Goal: Find specific page/section: Find specific page/section

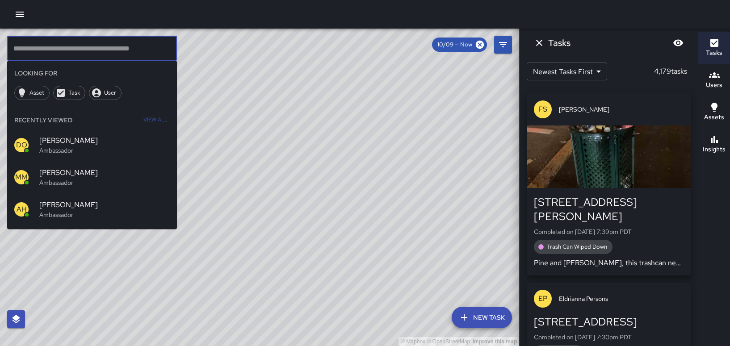
drag, startPoint x: 0, startPoint y: 0, endPoint x: 94, endPoint y: 1, distance: 93.8
click at [264, 148] on div "© Mapbox © OpenStreetMap Improve this map" at bounding box center [259, 187] width 519 height 317
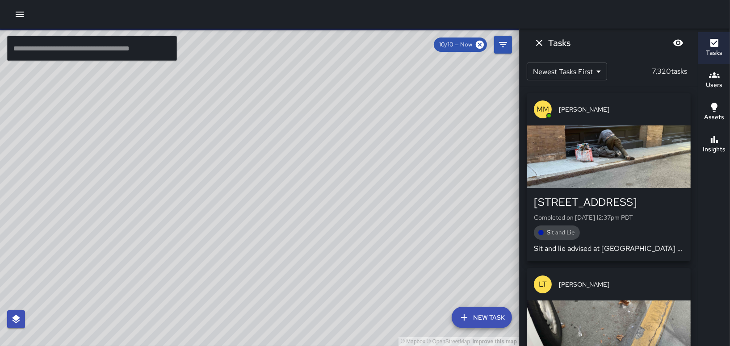
scroll to position [1070, 0]
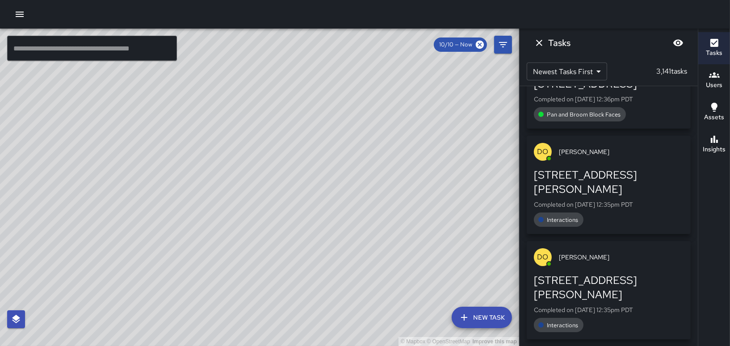
drag, startPoint x: 347, startPoint y: 246, endPoint x: 234, endPoint y: 197, distance: 122.6
click at [235, 198] on div "© Mapbox © OpenStreetMap Improve this map" at bounding box center [259, 187] width 519 height 317
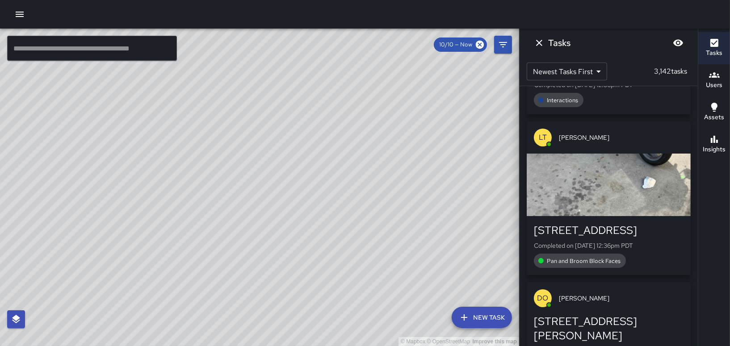
click at [451, 145] on div "© Mapbox © OpenStreetMap Improve this map" at bounding box center [259, 187] width 519 height 317
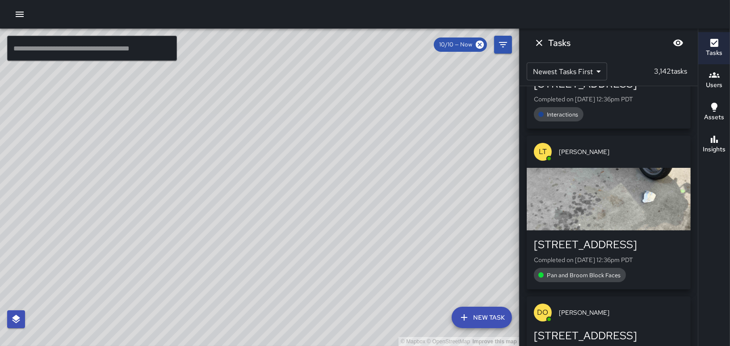
click at [401, 92] on div "© Mapbox © OpenStreetMap Improve this map" at bounding box center [259, 187] width 519 height 317
click at [393, 89] on div "© Mapbox © OpenStreetMap Improve this map" at bounding box center [259, 187] width 519 height 317
drag, startPoint x: 392, startPoint y: 110, endPoint x: 364, endPoint y: 161, distance: 58.3
click at [364, 161] on div "© Mapbox © OpenStreetMap Improve this map" at bounding box center [259, 187] width 519 height 317
drag, startPoint x: 386, startPoint y: 143, endPoint x: 356, endPoint y: 212, distance: 75.4
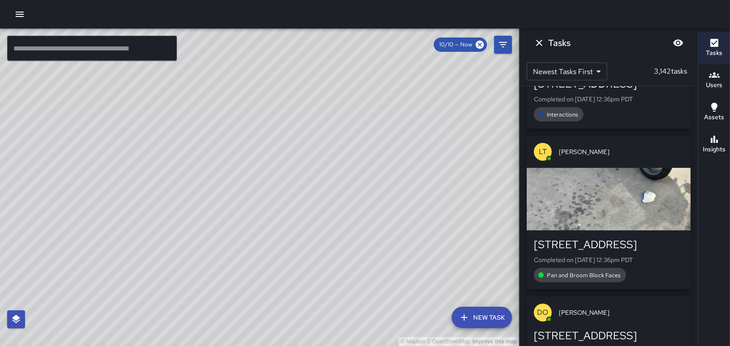
click at [356, 212] on div "© Mapbox © OpenStreetMap Improve this map" at bounding box center [259, 187] width 519 height 317
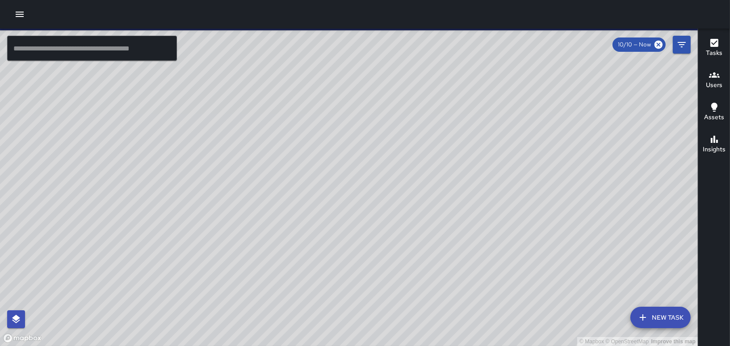
drag, startPoint x: 363, startPoint y: 171, endPoint x: 321, endPoint y: 161, distance: 43.3
click at [321, 161] on div "© Mapbox © OpenStreetMap Improve this map" at bounding box center [348, 187] width 697 height 317
drag, startPoint x: 484, startPoint y: 235, endPoint x: 8, endPoint y: 21, distance: 522.6
click at [8, 23] on div "© Mapbox © OpenStreetMap Improve this map ​ New Task 10/10 — Now Map Layers Tas…" at bounding box center [365, 173] width 730 height 346
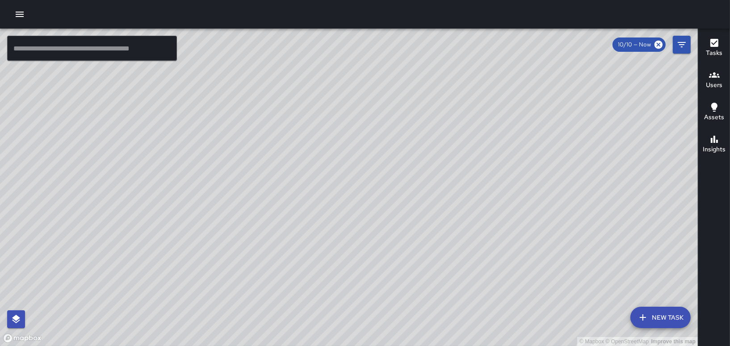
drag, startPoint x: 310, startPoint y: 120, endPoint x: 263, endPoint y: 50, distance: 83.8
click at [226, 26] on div "© Mapbox © OpenStreetMap Improve this map ​ New Task 10/10 — Now Map Layers Tas…" at bounding box center [365, 173] width 730 height 346
drag, startPoint x: 401, startPoint y: 250, endPoint x: 409, endPoint y: 221, distance: 30.4
click at [409, 221] on div "© Mapbox © OpenStreetMap Improve this map" at bounding box center [348, 187] width 697 height 317
drag, startPoint x: 398, startPoint y: 274, endPoint x: 343, endPoint y: 238, distance: 65.5
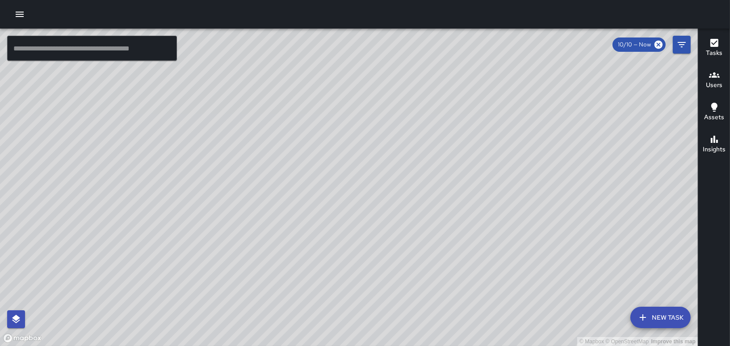
click at [343, 238] on div "© Mapbox © OpenStreetMap Improve this map" at bounding box center [348, 187] width 697 height 317
drag, startPoint x: 426, startPoint y: 202, endPoint x: 423, endPoint y: 108, distance: 93.8
click at [425, 108] on div "© Mapbox © OpenStreetMap Improve this map" at bounding box center [348, 187] width 697 height 317
drag, startPoint x: 265, startPoint y: 276, endPoint x: 334, endPoint y: 214, distance: 93.0
click at [267, 207] on div "© Mapbox © OpenStreetMap Improve this map" at bounding box center [348, 187] width 697 height 317
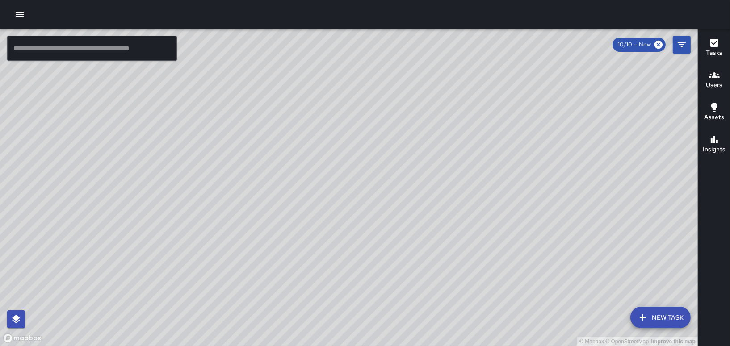
drag, startPoint x: 380, startPoint y: 238, endPoint x: 399, endPoint y: 229, distance: 20.8
click at [399, 229] on div "© Mapbox © OpenStreetMap Improve this map" at bounding box center [348, 187] width 697 height 317
drag, startPoint x: 408, startPoint y: 241, endPoint x: 295, endPoint y: 123, distance: 162.6
click at [295, 123] on div "© Mapbox © OpenStreetMap Improve this map" at bounding box center [348, 187] width 697 height 317
drag, startPoint x: 334, startPoint y: 212, endPoint x: 353, endPoint y: 161, distance: 54.2
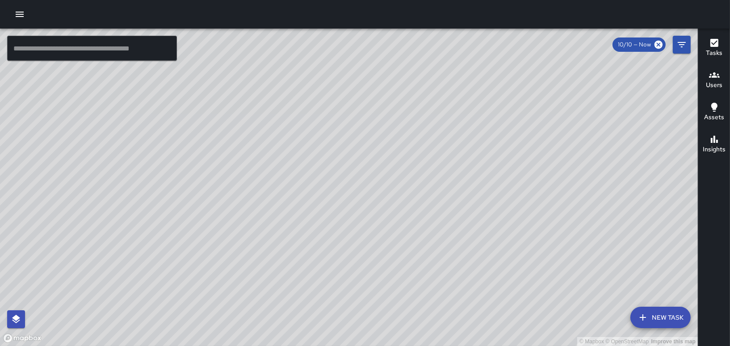
click at [353, 161] on div "© Mapbox © OpenStreetMap Improve this map" at bounding box center [348, 187] width 697 height 317
drag, startPoint x: 387, startPoint y: 251, endPoint x: 371, endPoint y: 234, distance: 24.0
click at [371, 234] on div "© Mapbox © OpenStreetMap Improve this map" at bounding box center [348, 187] width 697 height 317
drag, startPoint x: 390, startPoint y: 289, endPoint x: 380, endPoint y: 245, distance: 45.6
click at [380, 245] on div "© Mapbox © OpenStreetMap Improve this map" at bounding box center [348, 187] width 697 height 317
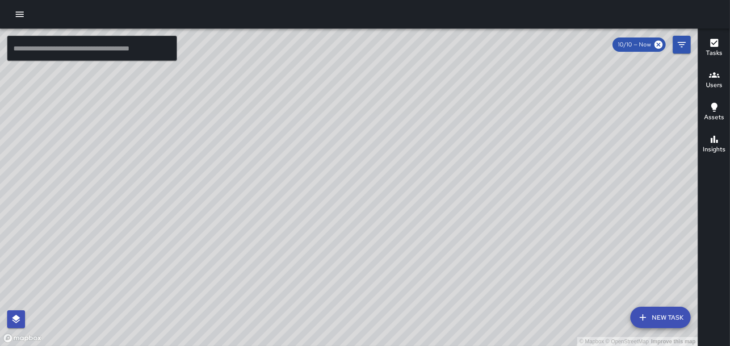
drag, startPoint x: 248, startPoint y: 210, endPoint x: 355, endPoint y: 263, distance: 119.0
click at [355, 263] on div "© Mapbox © OpenStreetMap Improve this map" at bounding box center [348, 187] width 697 height 317
drag, startPoint x: 255, startPoint y: 207, endPoint x: 322, endPoint y: 159, distance: 82.7
click at [305, 163] on div "© Mapbox © OpenStreetMap Improve this map" at bounding box center [348, 187] width 697 height 317
drag, startPoint x: 247, startPoint y: 169, endPoint x: 244, endPoint y: 106, distance: 62.6
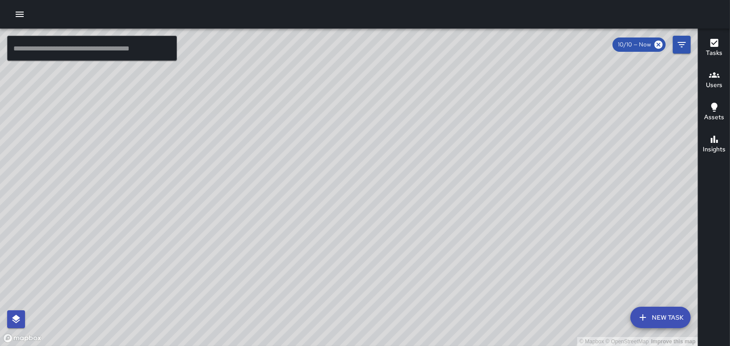
click at [258, 208] on div "© Mapbox © OpenStreetMap Improve this map" at bounding box center [348, 187] width 697 height 317
click at [266, 128] on div "© Mapbox © OpenStreetMap Improve this map" at bounding box center [348, 187] width 697 height 317
click at [291, 132] on div "© Mapbox © OpenStreetMap Improve this map" at bounding box center [348, 187] width 697 height 317
drag, startPoint x: 274, startPoint y: 140, endPoint x: 258, endPoint y: 108, distance: 35.9
click at [260, 90] on div "© Mapbox © OpenStreetMap Improve this map" at bounding box center [348, 187] width 697 height 317
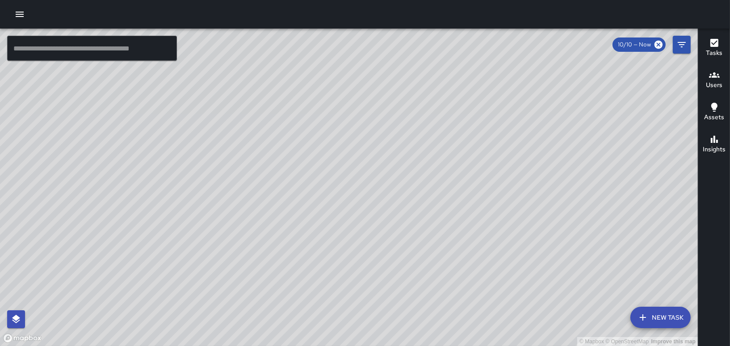
drag, startPoint x: 276, startPoint y: 203, endPoint x: 270, endPoint y: 174, distance: 29.6
click at [271, 174] on div "© Mapbox © OpenStreetMap Improve this map" at bounding box center [348, 187] width 697 height 317
drag, startPoint x: 189, startPoint y: 245, endPoint x: 326, endPoint y: 175, distance: 154.2
click at [330, 176] on div "© Mapbox © OpenStreetMap Improve this map" at bounding box center [348, 187] width 697 height 317
drag, startPoint x: 338, startPoint y: 166, endPoint x: 316, endPoint y: 186, distance: 30.4
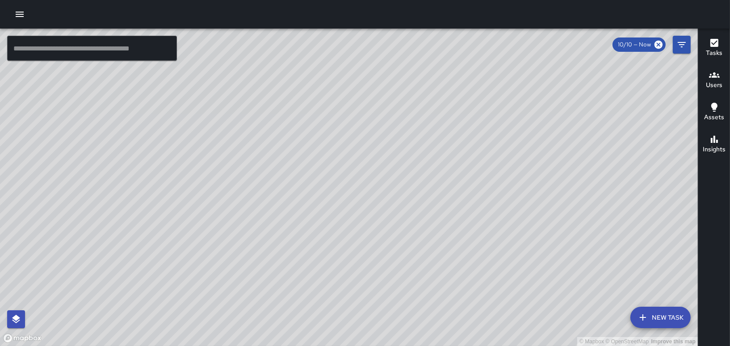
click at [316, 188] on div "© Mapbox © OpenStreetMap Improve this map" at bounding box center [348, 187] width 697 height 317
click at [374, 98] on div "© Mapbox © OpenStreetMap Improve this map" at bounding box center [348, 187] width 697 height 317
drag, startPoint x: 300, startPoint y: 172, endPoint x: 257, endPoint y: 229, distance: 70.5
click at [166, 259] on div "© Mapbox © OpenStreetMap Improve this map" at bounding box center [348, 187] width 697 height 317
drag, startPoint x: 270, startPoint y: 250, endPoint x: 287, endPoint y: 250, distance: 16.5
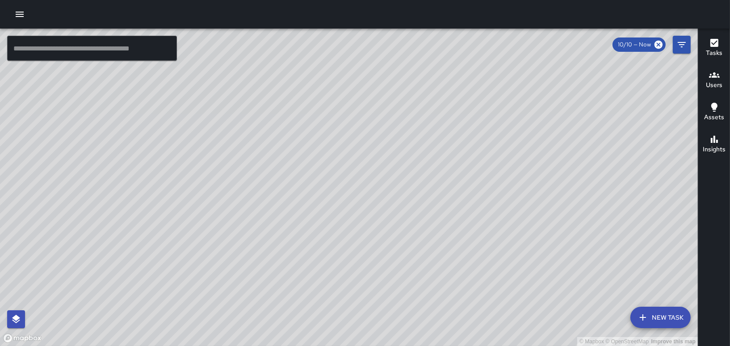
click at [237, 281] on div "© Mapbox © OpenStreetMap Improve this map" at bounding box center [348, 187] width 697 height 317
drag, startPoint x: 401, startPoint y: 207, endPoint x: 299, endPoint y: 271, distance: 120.6
click at [299, 271] on div "© Mapbox © OpenStreetMap Improve this map" at bounding box center [348, 187] width 697 height 317
drag, startPoint x: 225, startPoint y: 226, endPoint x: 284, endPoint y: 205, distance: 62.6
click at [284, 205] on div "© Mapbox © OpenStreetMap Improve this map" at bounding box center [348, 187] width 697 height 317
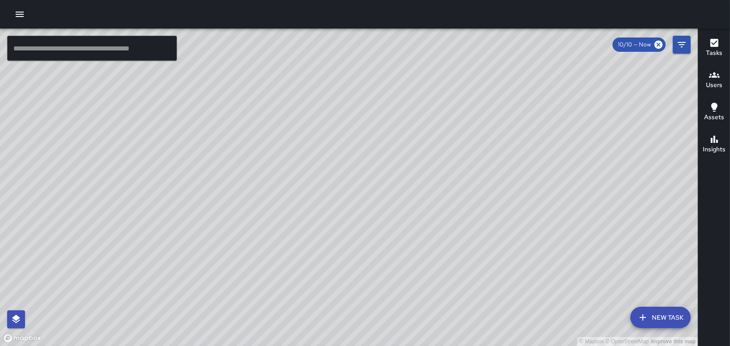
drag, startPoint x: 233, startPoint y: 210, endPoint x: 380, endPoint y: 122, distance: 171.2
click at [403, 131] on div "© Mapbox © OpenStreetMap Improve this map" at bounding box center [348, 187] width 697 height 317
drag, startPoint x: 243, startPoint y: 179, endPoint x: 267, endPoint y: 158, distance: 31.6
click at [250, 165] on div "© Mapbox © OpenStreetMap Improve this map" at bounding box center [348, 187] width 697 height 317
drag, startPoint x: 246, startPoint y: 223, endPoint x: 257, endPoint y: 218, distance: 11.8
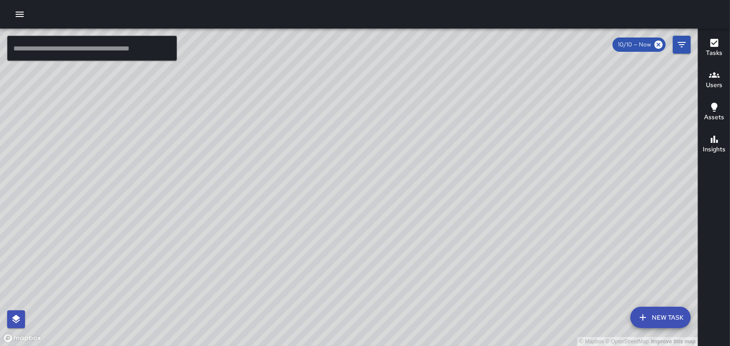
click at [258, 237] on div "© Mapbox © OpenStreetMap Improve this map" at bounding box center [348, 187] width 697 height 317
drag, startPoint x: 292, startPoint y: 173, endPoint x: 120, endPoint y: 88, distance: 191.9
click at [120, 90] on div "© Mapbox © OpenStreetMap Improve this map" at bounding box center [348, 187] width 697 height 317
drag, startPoint x: 321, startPoint y: 193, endPoint x: 263, endPoint y: 185, distance: 59.1
click at [263, 185] on div "© Mapbox © OpenStreetMap Improve this map" at bounding box center [348, 187] width 697 height 317
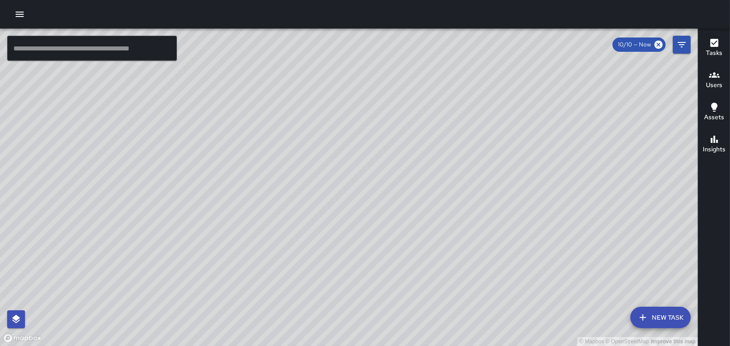
drag, startPoint x: 188, startPoint y: 162, endPoint x: 232, endPoint y: 258, distance: 105.3
click at [232, 258] on div "© Mapbox © OpenStreetMap Improve this map" at bounding box center [348, 187] width 697 height 317
drag, startPoint x: 143, startPoint y: 203, endPoint x: 301, endPoint y: 197, distance: 158.2
click at [301, 197] on div "© Mapbox © OpenStreetMap Improve this map" at bounding box center [348, 187] width 697 height 317
drag, startPoint x: 157, startPoint y: 140, endPoint x: 110, endPoint y: 162, distance: 51.6
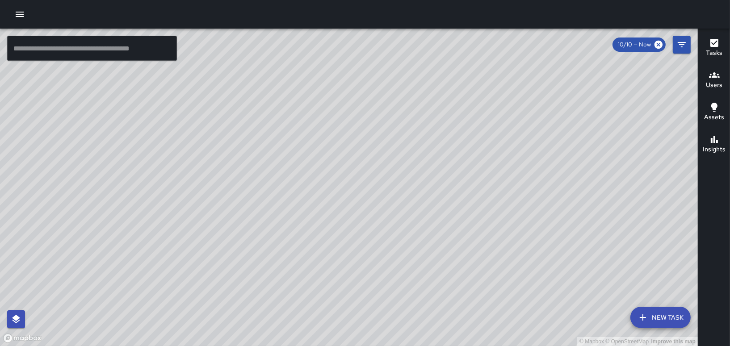
click at [110, 162] on div "© Mapbox © OpenStreetMap Improve this map" at bounding box center [348, 187] width 697 height 317
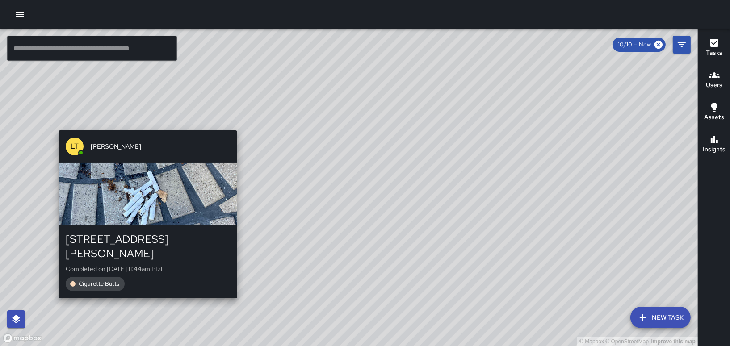
click at [144, 125] on div "© Mapbox © OpenStreetMap Improve this map LT [PERSON_NAME][GEOGRAPHIC_DATA][STR…" at bounding box center [348, 187] width 697 height 317
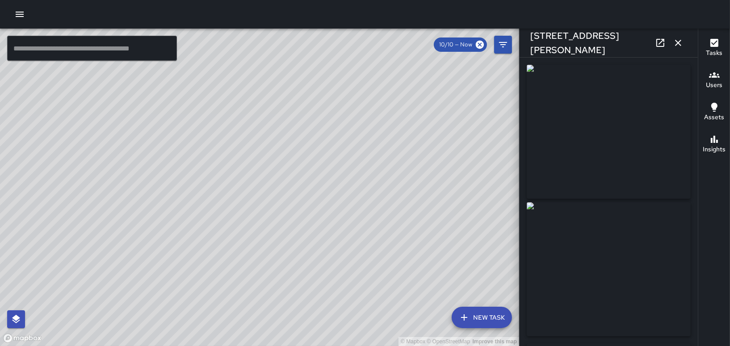
type input "**********"
click at [677, 41] on icon "button" at bounding box center [677, 43] width 11 height 11
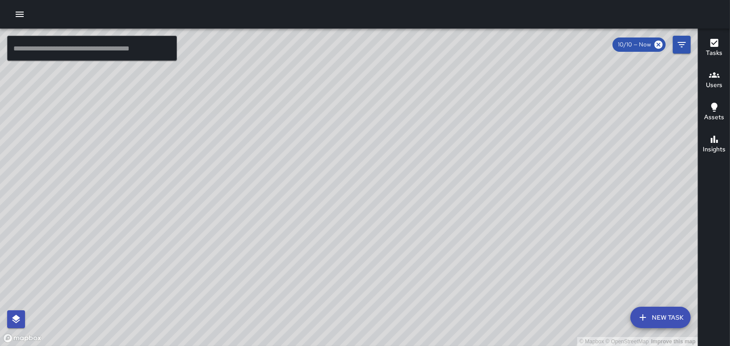
drag, startPoint x: 311, startPoint y: 200, endPoint x: 334, endPoint y: 182, distance: 29.2
click at [334, 182] on div "© Mapbox © OpenStreetMap Improve this map" at bounding box center [348, 187] width 697 height 317
drag, startPoint x: 547, startPoint y: 181, endPoint x: 360, endPoint y: 233, distance: 194.1
click at [355, 247] on div "© Mapbox © OpenStreetMap Improve this map" at bounding box center [348, 187] width 697 height 317
drag, startPoint x: 492, startPoint y: 225, endPoint x: 450, endPoint y: 197, distance: 50.9
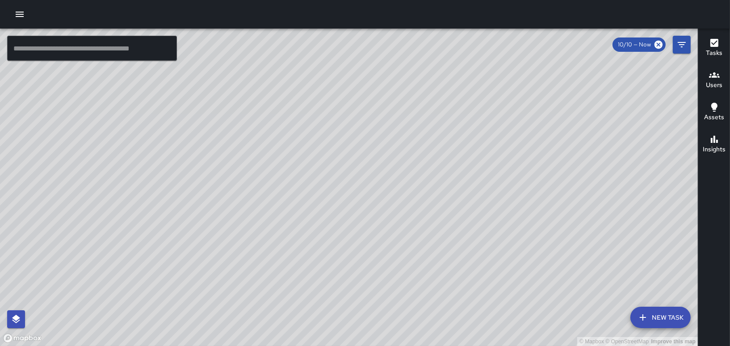
click at [442, 191] on div "© Mapbox © OpenStreetMap Improve this map" at bounding box center [348, 187] width 697 height 317
drag, startPoint x: 534, startPoint y: 242, endPoint x: 574, endPoint y: 218, distance: 46.3
click at [574, 218] on div "© Mapbox © OpenStreetMap Improve this map" at bounding box center [348, 187] width 697 height 317
drag, startPoint x: 405, startPoint y: 173, endPoint x: 407, endPoint y: 187, distance: 14.1
click at [409, 200] on div "© Mapbox © OpenStreetMap Improve this map" at bounding box center [348, 187] width 697 height 317
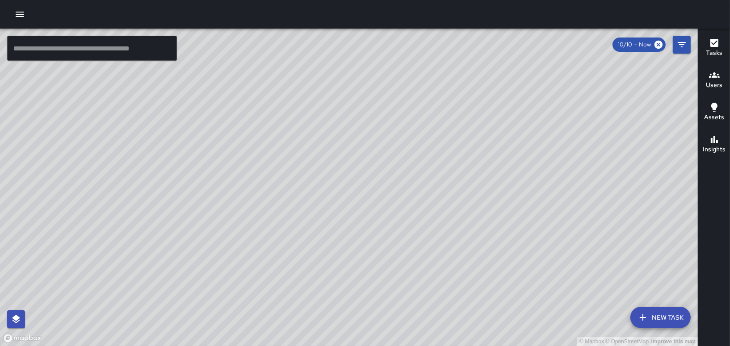
drag, startPoint x: 312, startPoint y: 271, endPoint x: 312, endPoint y: 161, distance: 110.3
click at [312, 161] on div "© Mapbox © OpenStreetMap Improve this map" at bounding box center [348, 187] width 697 height 317
drag, startPoint x: 371, startPoint y: 173, endPoint x: 405, endPoint y: 95, distance: 85.4
click at [405, 100] on div "© Mapbox © OpenStreetMap Improve this map" at bounding box center [348, 187] width 697 height 317
drag, startPoint x: 290, startPoint y: 234, endPoint x: 329, endPoint y: 186, distance: 61.9
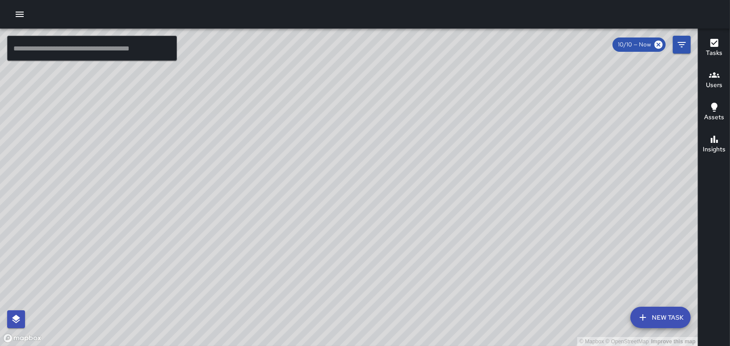
click at [329, 188] on div "© Mapbox © OpenStreetMap Improve this map" at bounding box center [348, 187] width 697 height 317
drag, startPoint x: 322, startPoint y: 182, endPoint x: 409, endPoint y: 223, distance: 95.5
click at [409, 223] on div "© Mapbox © OpenStreetMap Improve this map" at bounding box center [348, 187] width 697 height 317
drag, startPoint x: 121, startPoint y: 190, endPoint x: 127, endPoint y: 245, distance: 55.2
click at [127, 245] on div "© Mapbox © OpenStreetMap Improve this map" at bounding box center [348, 187] width 697 height 317
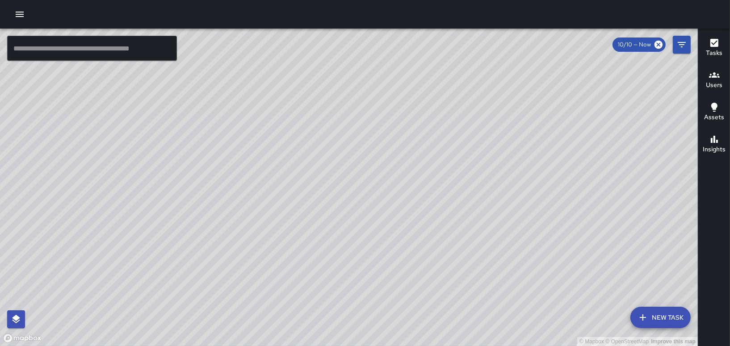
drag, startPoint x: 155, startPoint y: 182, endPoint x: 163, endPoint y: 89, distance: 93.2
click at [162, 96] on div "© Mapbox © OpenStreetMap Improve this map" at bounding box center [348, 187] width 697 height 317
drag, startPoint x: 229, startPoint y: 174, endPoint x: 198, endPoint y: 75, distance: 103.4
click at [199, 76] on div "© Mapbox © OpenStreetMap Improve this map" at bounding box center [348, 187] width 697 height 317
drag, startPoint x: 304, startPoint y: 177, endPoint x: 223, endPoint y: 106, distance: 107.2
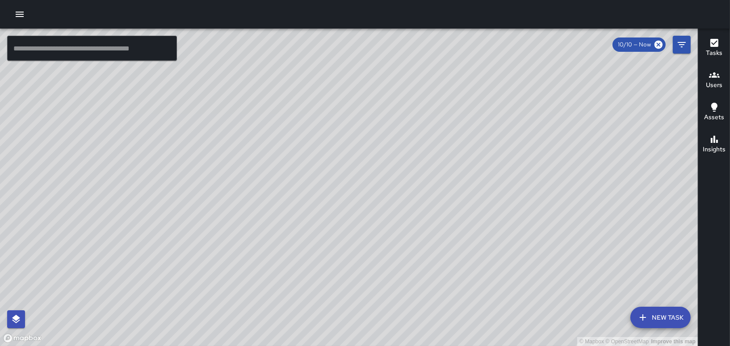
click at [223, 106] on div "© Mapbox © OpenStreetMap Improve this map" at bounding box center [348, 187] width 697 height 317
drag, startPoint x: 349, startPoint y: 193, endPoint x: 156, endPoint y: 71, distance: 227.9
click at [156, 71] on div "© Mapbox © OpenStreetMap Improve this map" at bounding box center [348, 187] width 697 height 317
drag, startPoint x: 231, startPoint y: 164, endPoint x: 488, endPoint y: 90, distance: 267.2
click at [488, 90] on div "© Mapbox © OpenStreetMap Improve this map" at bounding box center [348, 187] width 697 height 317
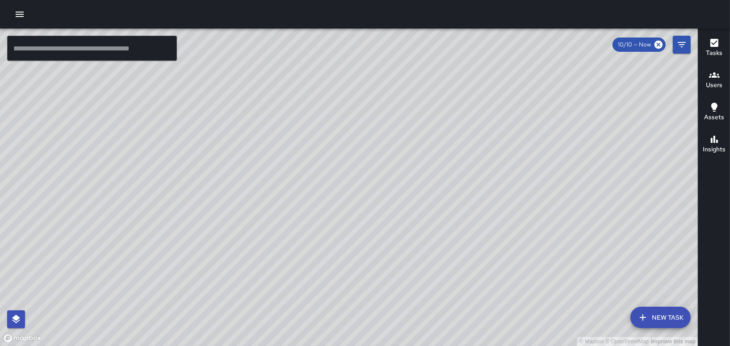
drag, startPoint x: 271, startPoint y: 202, endPoint x: 399, endPoint y: 187, distance: 128.6
click at [466, 213] on div "© Mapbox © OpenStreetMap Improve this map" at bounding box center [348, 187] width 697 height 317
drag, startPoint x: 312, startPoint y: 217, endPoint x: 55, endPoint y: 301, distance: 270.4
click at [51, 304] on div "© Mapbox © OpenStreetMap Improve this map" at bounding box center [348, 187] width 697 height 317
drag, startPoint x: 334, startPoint y: 200, endPoint x: 63, endPoint y: 293, distance: 285.9
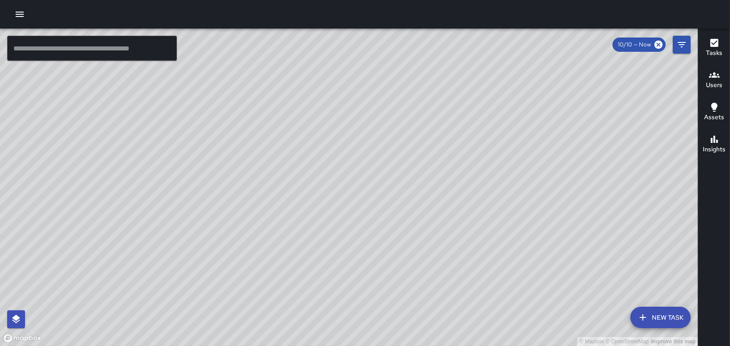
click at [55, 297] on div "© Mapbox © OpenStreetMap Improve this map" at bounding box center [348, 187] width 697 height 317
drag, startPoint x: 351, startPoint y: 227, endPoint x: 458, endPoint y: 365, distance: 175.1
click at [458, 346] on html "© Mapbox © OpenStreetMap Improve this map ​ New Task 10/10 — Now Map Layers Tas…" at bounding box center [365, 173] width 730 height 346
drag, startPoint x: 377, startPoint y: 191, endPoint x: 367, endPoint y: 315, distance: 124.6
click at [367, 315] on div "© Mapbox © OpenStreetMap Improve this map" at bounding box center [348, 187] width 697 height 317
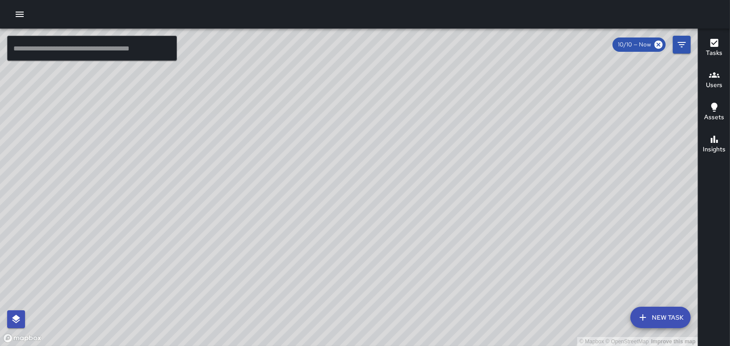
drag, startPoint x: 238, startPoint y: 116, endPoint x: 371, endPoint y: 276, distance: 208.3
click at [374, 286] on div "© Mapbox © OpenStreetMap Improve this map" at bounding box center [348, 187] width 697 height 317
drag, startPoint x: 256, startPoint y: 127, endPoint x: 370, endPoint y: 287, distance: 196.3
click at [367, 288] on div "© Mapbox © OpenStreetMap Improve this map" at bounding box center [348, 187] width 697 height 317
drag, startPoint x: 284, startPoint y: 139, endPoint x: 426, endPoint y: 315, distance: 226.4
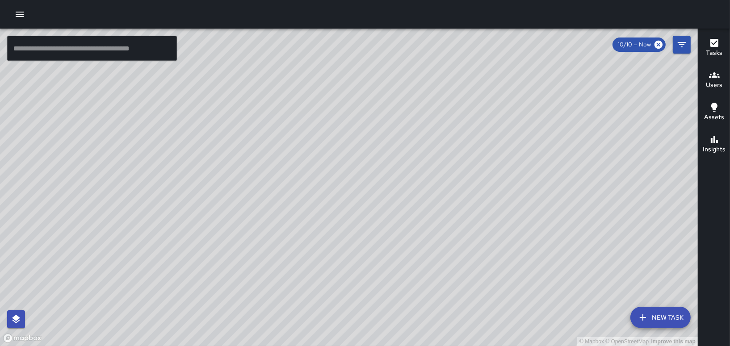
click at [426, 315] on div "© Mapbox © OpenStreetMap Improve this map" at bounding box center [348, 187] width 697 height 317
